Goal: Transaction & Acquisition: Purchase product/service

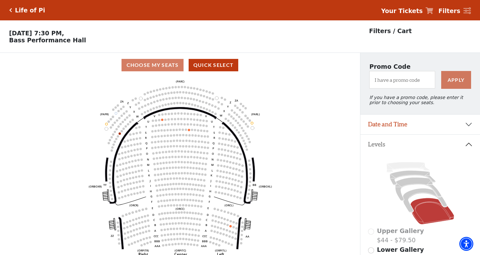
scroll to position [11, 0]
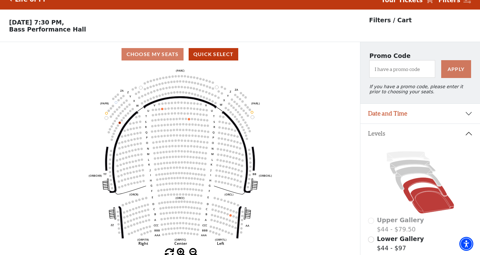
click at [424, 184] on icon at bounding box center [425, 190] width 44 height 24
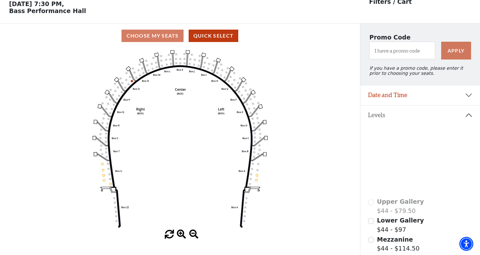
scroll to position [30, 0]
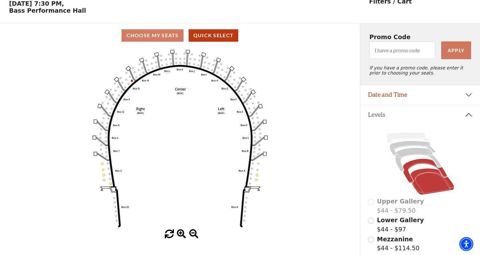
click at [439, 188] on icon at bounding box center [433, 181] width 44 height 26
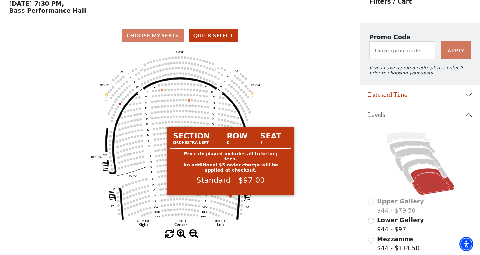
click at [231, 198] on circle at bounding box center [231, 196] width 2 height 2
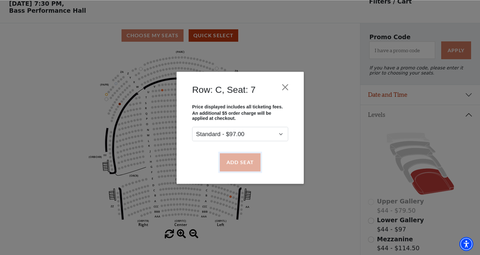
click at [238, 160] on button "Add Seat" at bounding box center [240, 162] width 41 height 18
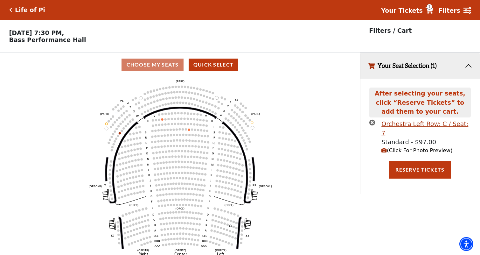
scroll to position [0, 0]
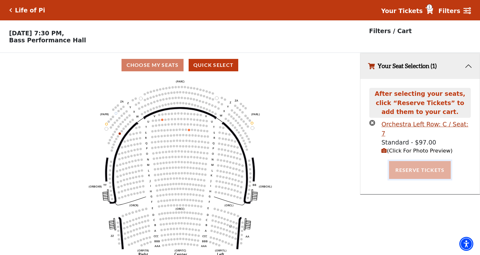
click at [430, 162] on button "Reserve Tickets" at bounding box center [420, 170] width 62 height 18
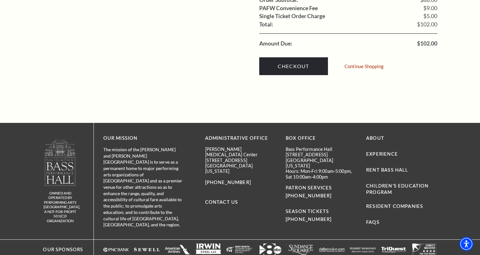
scroll to position [541, 0]
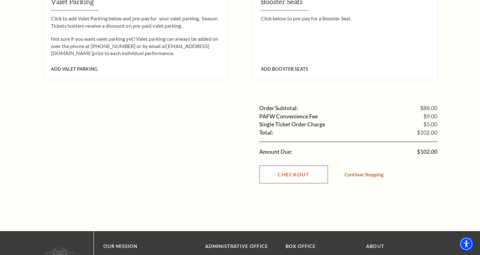
click at [295, 166] on link "Checkout" at bounding box center [293, 175] width 69 height 18
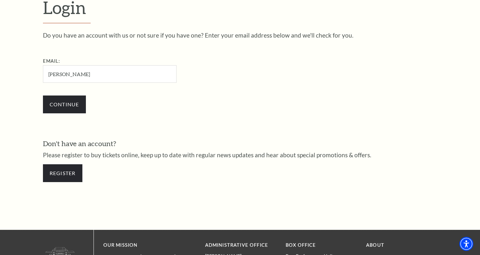
scroll to position [185, 0]
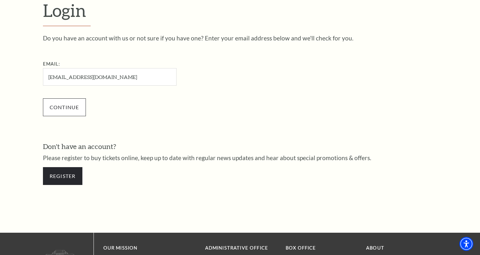
type input "[EMAIL_ADDRESS][DOMAIN_NAME]"
click at [67, 110] on input "Continue" at bounding box center [64, 107] width 43 height 18
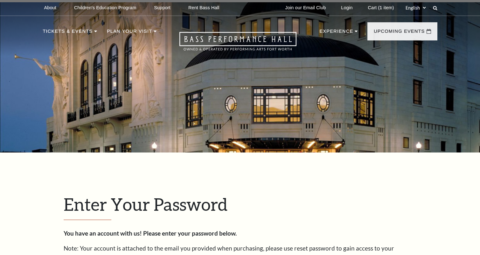
scroll to position [206, 0]
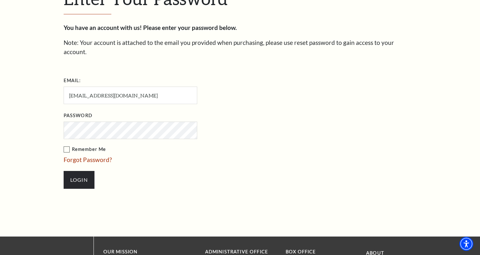
click at [67, 146] on label "Remember Me" at bounding box center [162, 150] width 197 height 8
click at [0, 0] on input "Remember Me" at bounding box center [0, 0] width 0 height 0
click at [68, 174] on input "Login" at bounding box center [79, 180] width 31 height 18
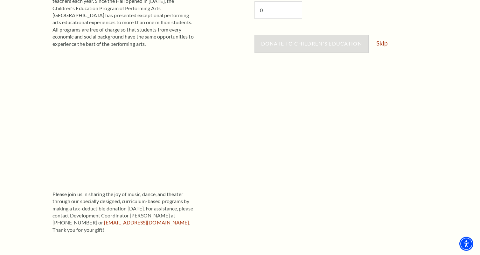
scroll to position [43, 0]
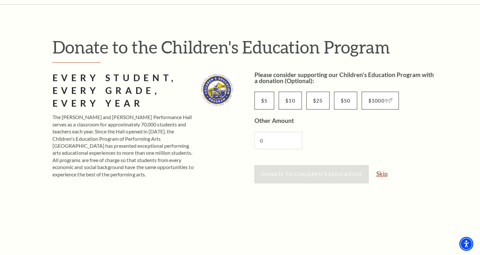
click at [385, 174] on link "Skip" at bounding box center [382, 174] width 11 height 6
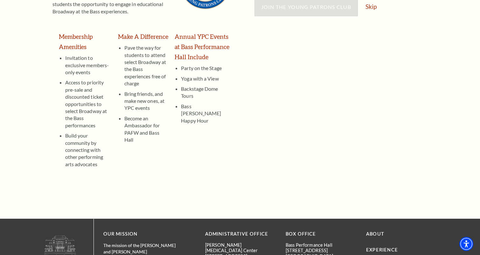
scroll to position [54, 0]
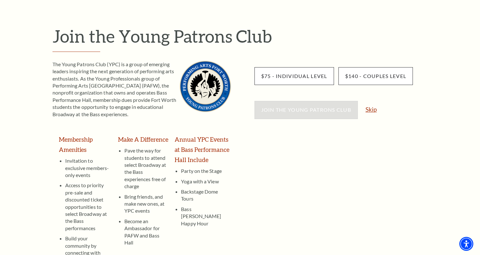
click at [369, 110] on link "Skip" at bounding box center [371, 109] width 11 height 6
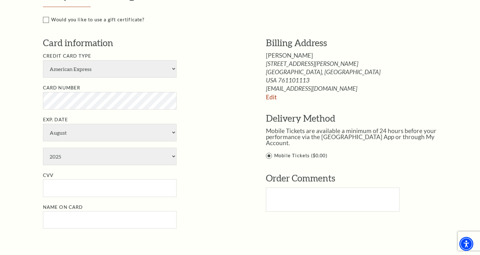
scroll to position [292, 0]
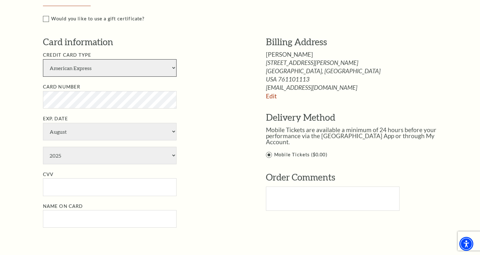
click at [43, 59] on select "American Express Visa Master Card Discover" at bounding box center [110, 68] width 134 height 18
select select "25"
click option "Master Card" at bounding box center [0, 0] width 0 height 0
select select "4"
select select "2027"
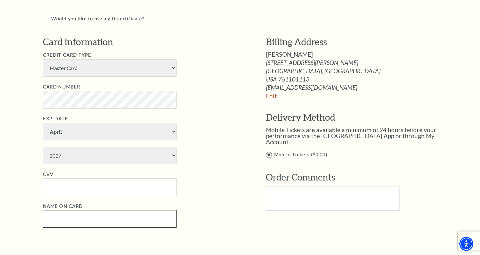
type input "[PERSON_NAME]"
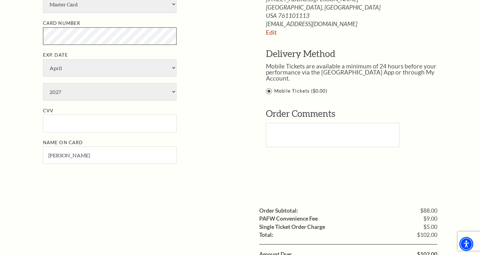
scroll to position [357, 0]
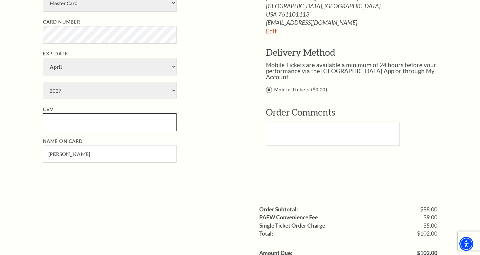
drag, startPoint x: 115, startPoint y: 121, endPoint x: 114, endPoint y: 115, distance: 6.2
click at [115, 121] on input "CVV" at bounding box center [110, 122] width 134 height 18
type input "570"
click at [199, 177] on div "Payment Options Would you like to use a gift certificate? Gift Certificate Numb…" at bounding box center [247, 48] width 408 height 266
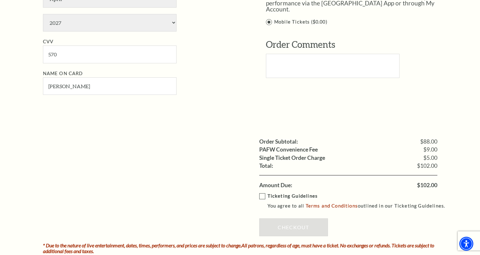
scroll to position [498, 0]
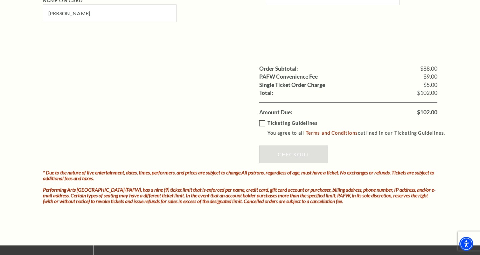
click at [261, 122] on label "Ticketing Guidelines You agree to all Terms and Conditions outlined in our Tick…" at bounding box center [355, 128] width 192 height 18
click at [0, 0] on input "Ticketing Guidelines You agree to all Terms and Conditions outlined in our Tick…" at bounding box center [0, 0] width 0 height 0
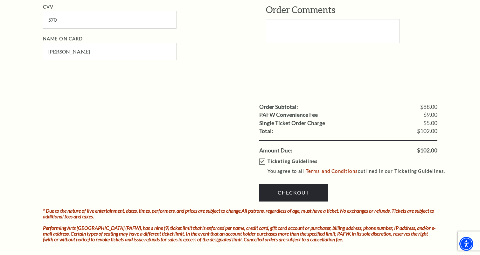
scroll to position [465, 0]
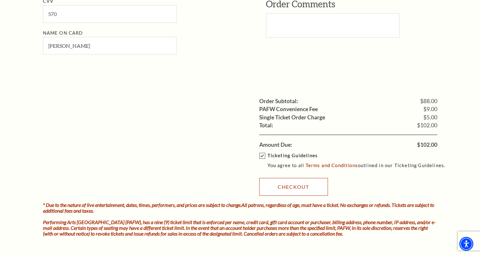
click at [299, 188] on link "Checkout" at bounding box center [293, 187] width 69 height 18
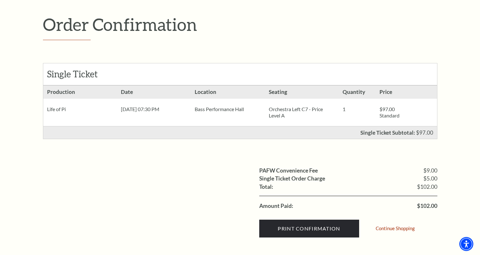
scroll to position [162, 0]
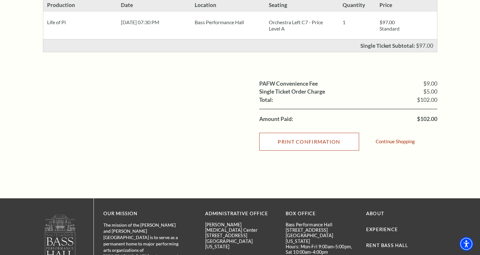
click at [275, 140] on input "Print Confirmation" at bounding box center [309, 142] width 100 height 18
